Goal: Transaction & Acquisition: Purchase product/service

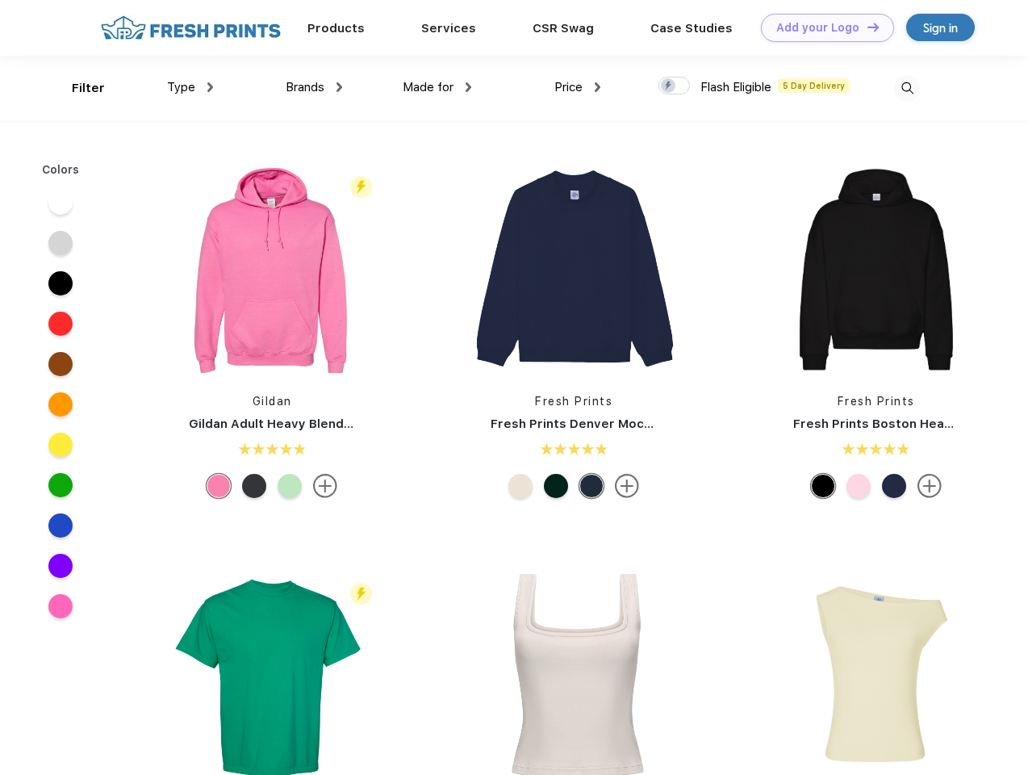
click at [821, 27] on link "Add your Logo Design Tool" at bounding box center [827, 28] width 133 height 28
click at [0, 0] on div "Design Tool" at bounding box center [0, 0] width 0 height 0
click at [866, 27] on link "Add your Logo Design Tool" at bounding box center [827, 28] width 133 height 28
click at [77, 88] on div "Filter" at bounding box center [88, 88] width 33 height 19
click at [190, 87] on span "Type" at bounding box center [181, 87] width 28 height 15
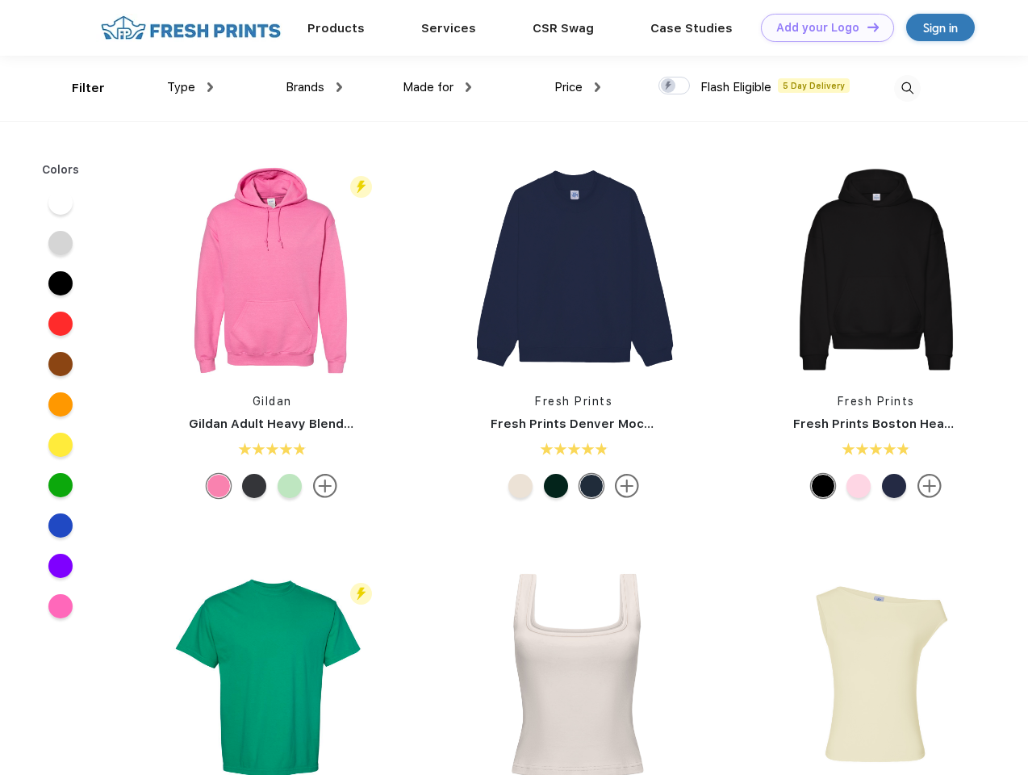
click at [314, 87] on span "Brands" at bounding box center [305, 87] width 39 height 15
click at [437, 87] on span "Made for" at bounding box center [428, 87] width 51 height 15
click at [578, 87] on span "Price" at bounding box center [568, 87] width 28 height 15
click at [675, 86] on div at bounding box center [673, 86] width 31 height 18
click at [669, 86] on input "checkbox" at bounding box center [663, 81] width 10 height 10
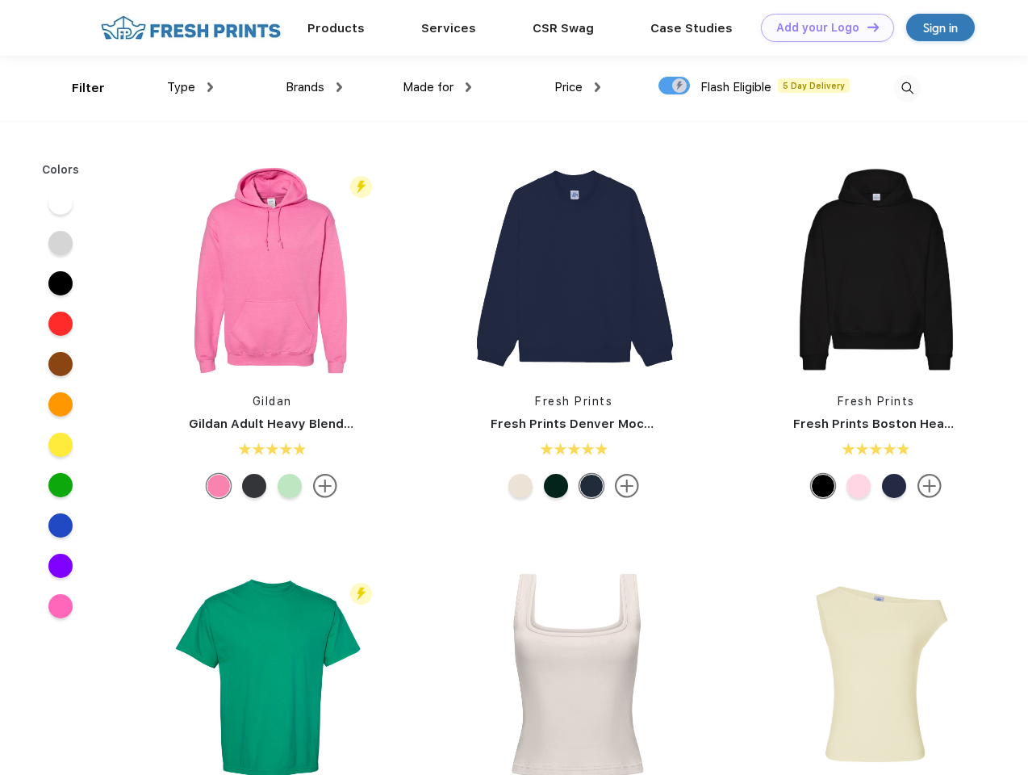
click at [907, 88] on img at bounding box center [907, 88] width 27 height 27
